Goal: Transaction & Acquisition: Purchase product/service

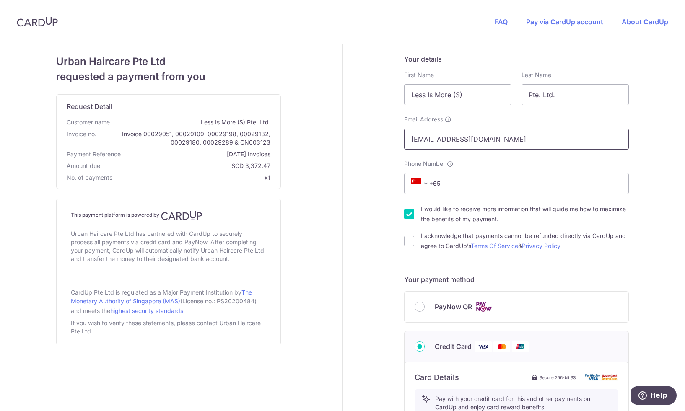
click at [520, 132] on input "[EMAIL_ADDRESS][DOMAIN_NAME]" at bounding box center [516, 139] width 225 height 21
type input "T"
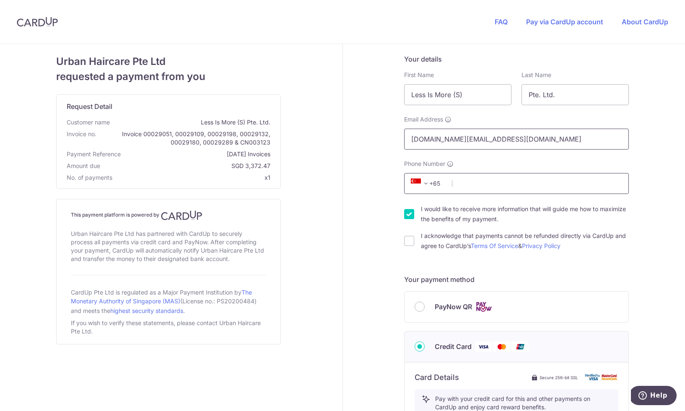
type input "[DOMAIN_NAME][EMAIL_ADDRESS][DOMAIN_NAME]"
click at [478, 181] on input "Phone Number" at bounding box center [516, 183] width 225 height 21
type input "97926846"
click at [409, 211] on input "I would like to receive more information that will guide me how to maximize the…" at bounding box center [409, 214] width 10 height 10
checkbox input "false"
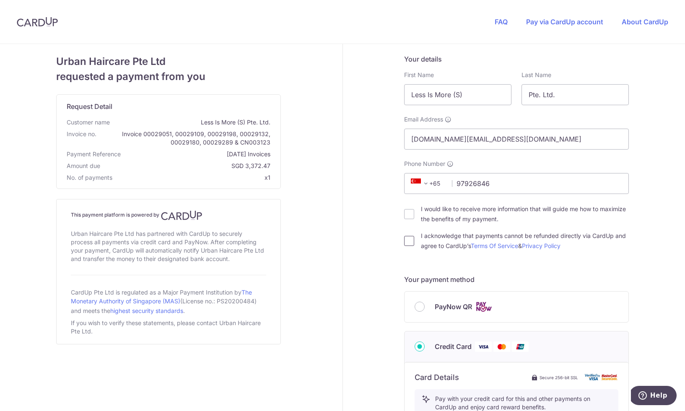
click at [411, 243] on input "I acknowledge that payments cannot be refunded directly via CardUp and agree to…" at bounding box center [409, 241] width 10 height 10
checkbox input "true"
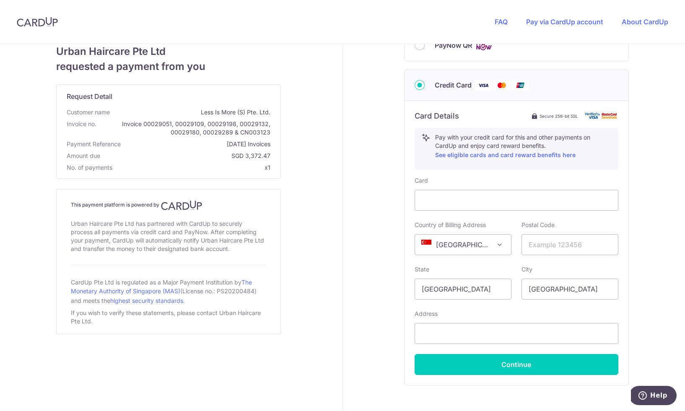
scroll to position [290, 0]
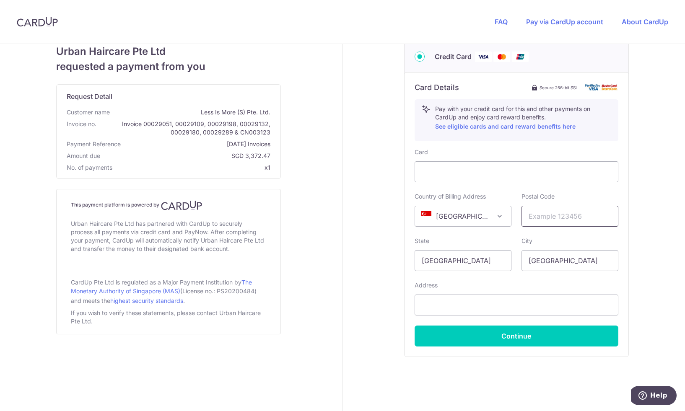
click at [546, 218] on input "text" at bounding box center [570, 216] width 97 height 21
type input "188387"
click at [437, 311] on input "text" at bounding box center [517, 305] width 204 height 21
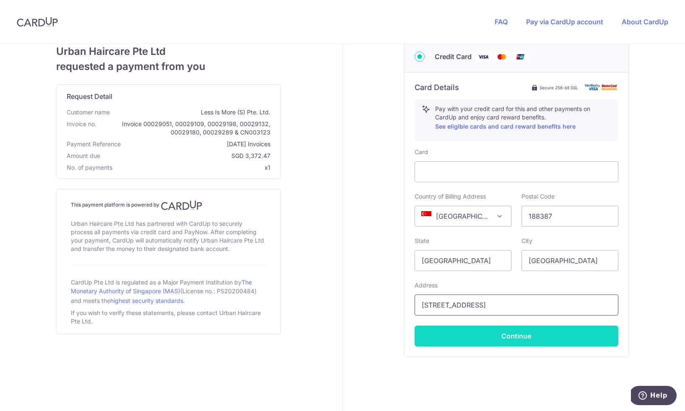
type input "[STREET_ADDRESS]"
click at [504, 335] on button "Continue" at bounding box center [517, 336] width 204 height 21
type input "**** 7163"
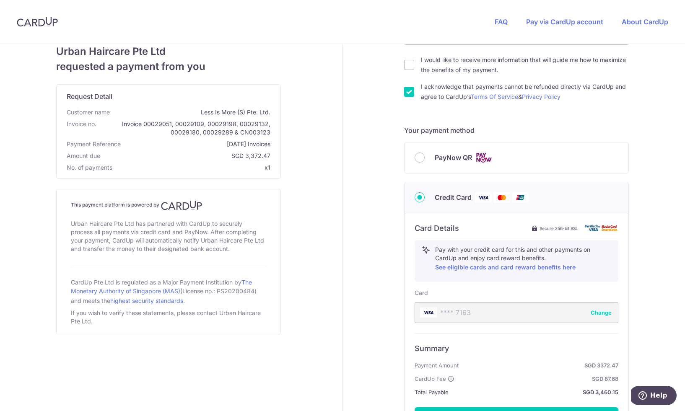
scroll to position [248, 0]
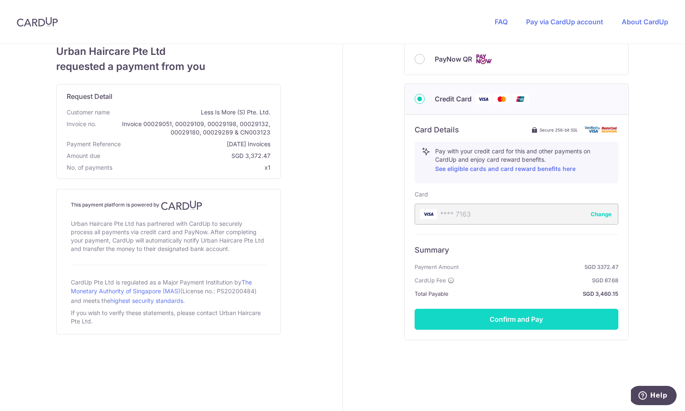
click at [528, 320] on button "Confirm and Pay" at bounding box center [517, 319] width 204 height 21
